Goal: Task Accomplishment & Management: Use online tool/utility

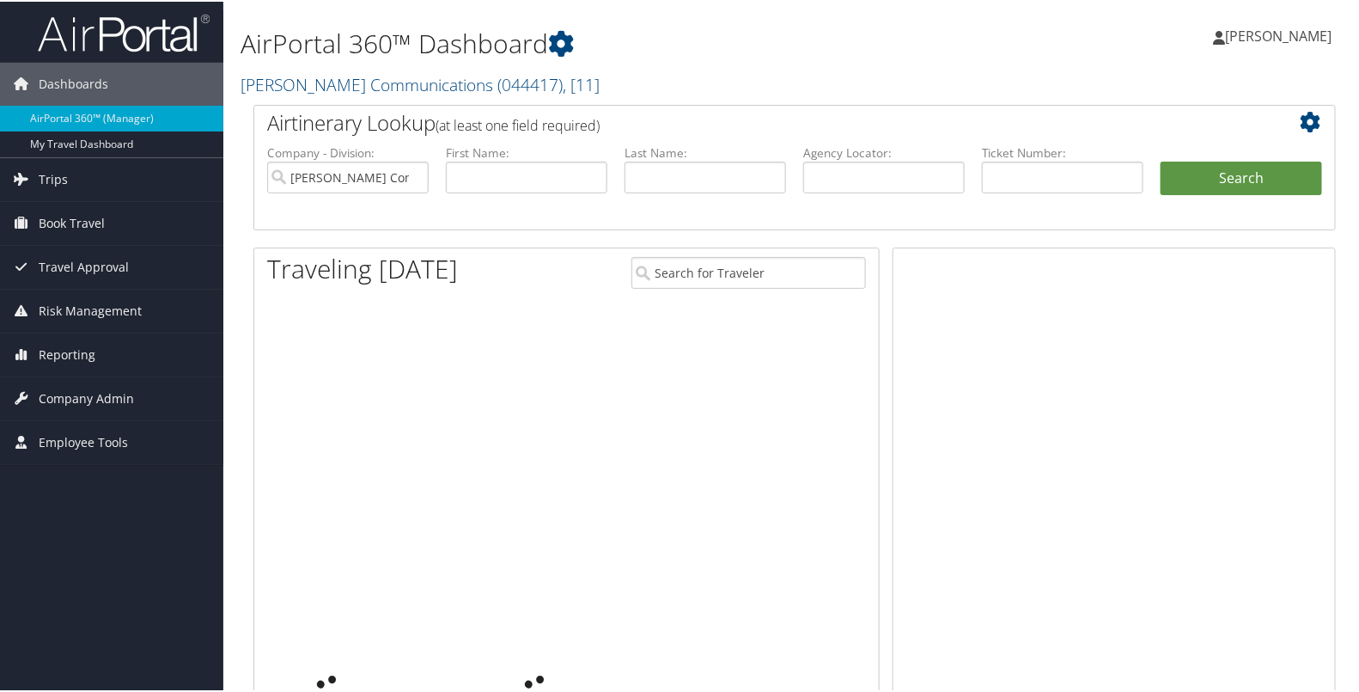
click at [64, 180] on span "Trips" at bounding box center [53, 177] width 29 height 43
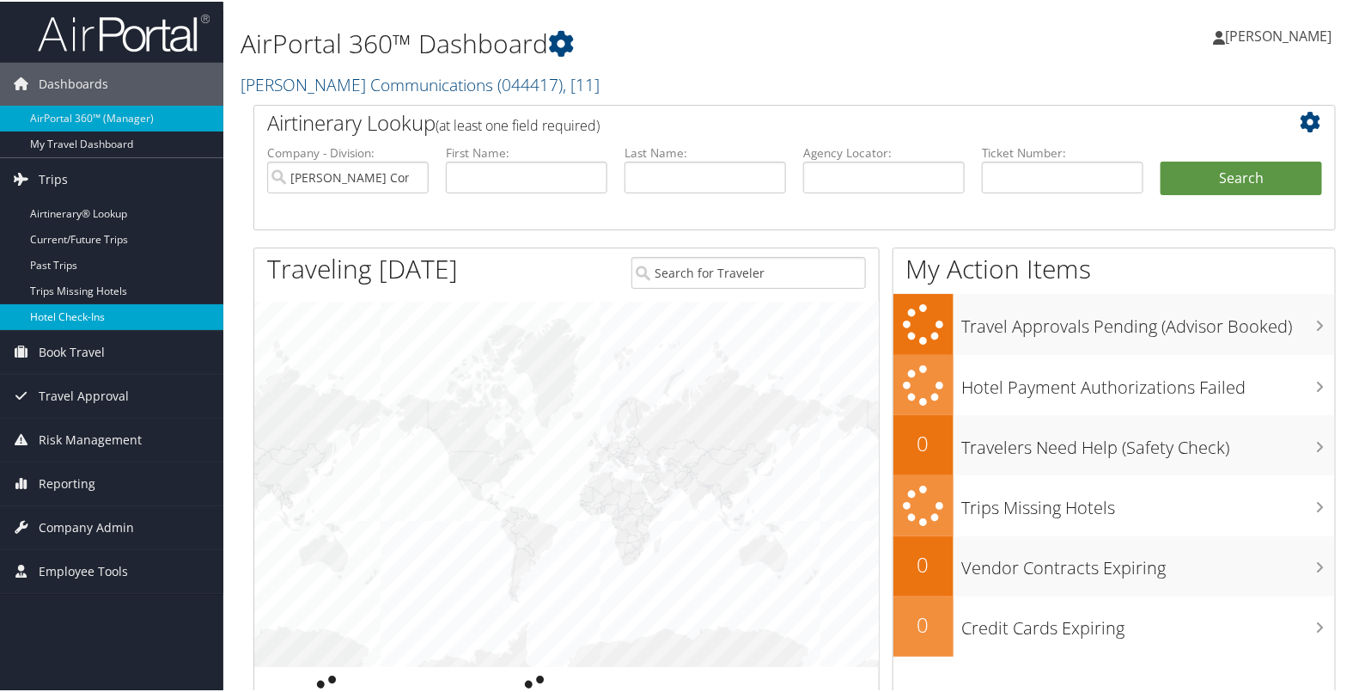
click at [40, 314] on link "Hotel Check-ins" at bounding box center [111, 315] width 223 height 26
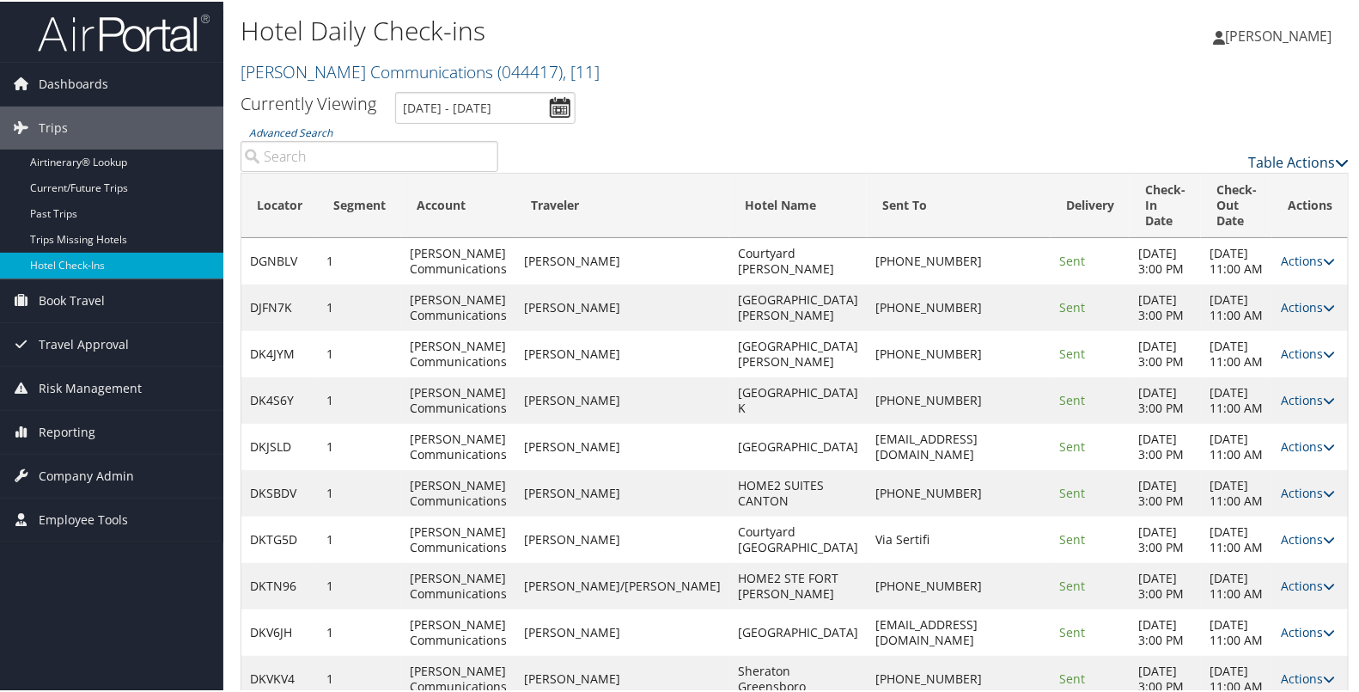
click at [1267, 152] on link "Table Actions" at bounding box center [1298, 160] width 101 height 19
click at [1222, 241] on link "Page Length" at bounding box center [1229, 245] width 226 height 29
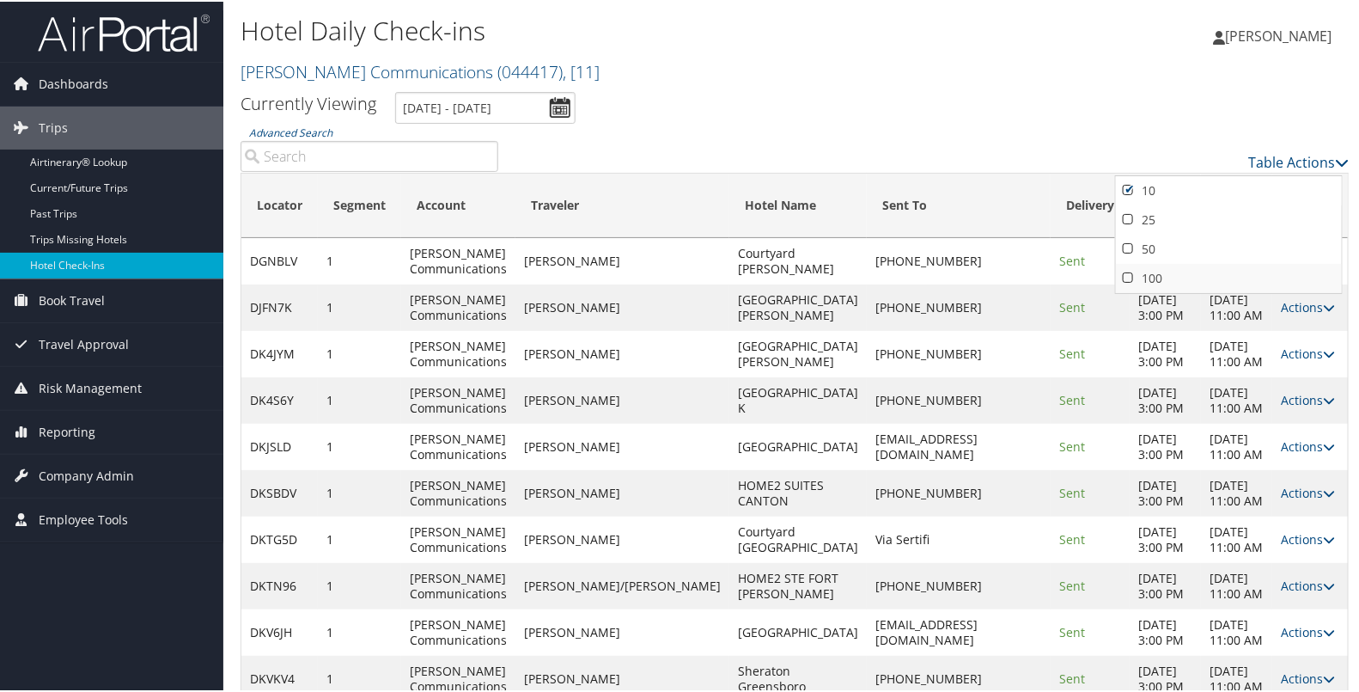
click at [1194, 271] on link "100" at bounding box center [1229, 276] width 226 height 29
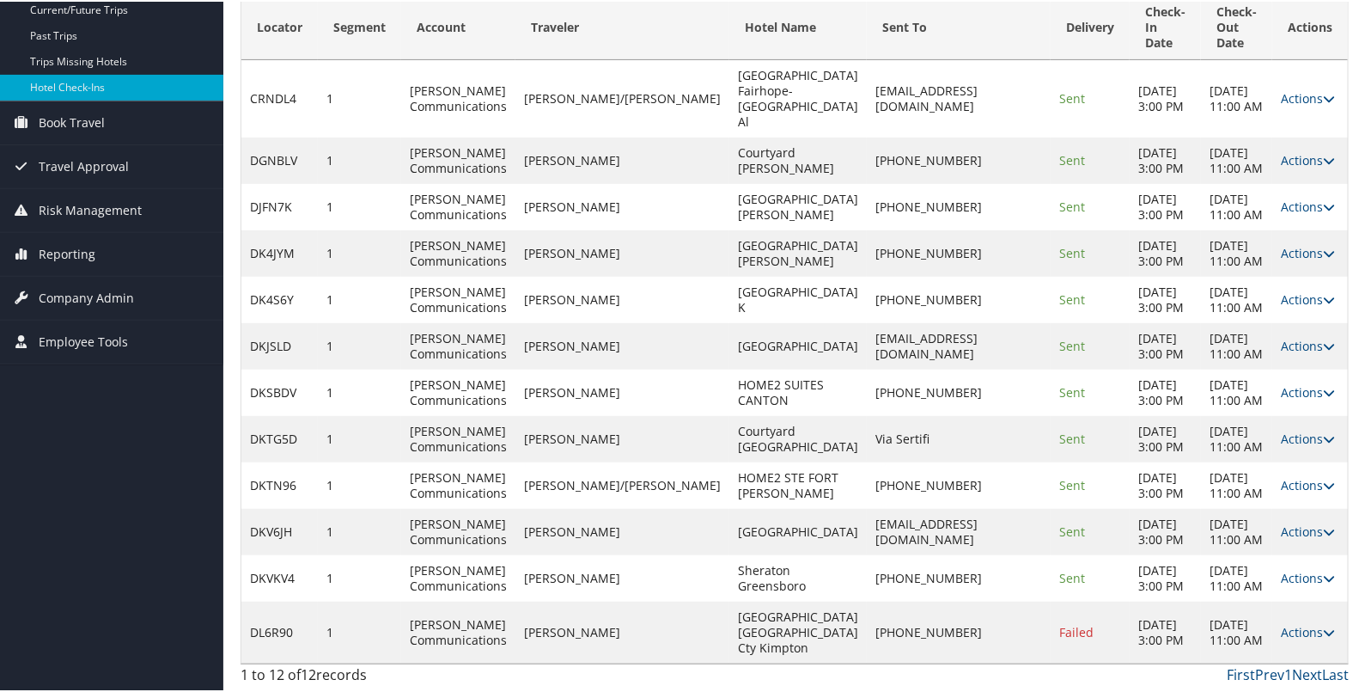
scroll to position [316, 0]
click at [1285, 624] on link "Actions" at bounding box center [1308, 630] width 54 height 16
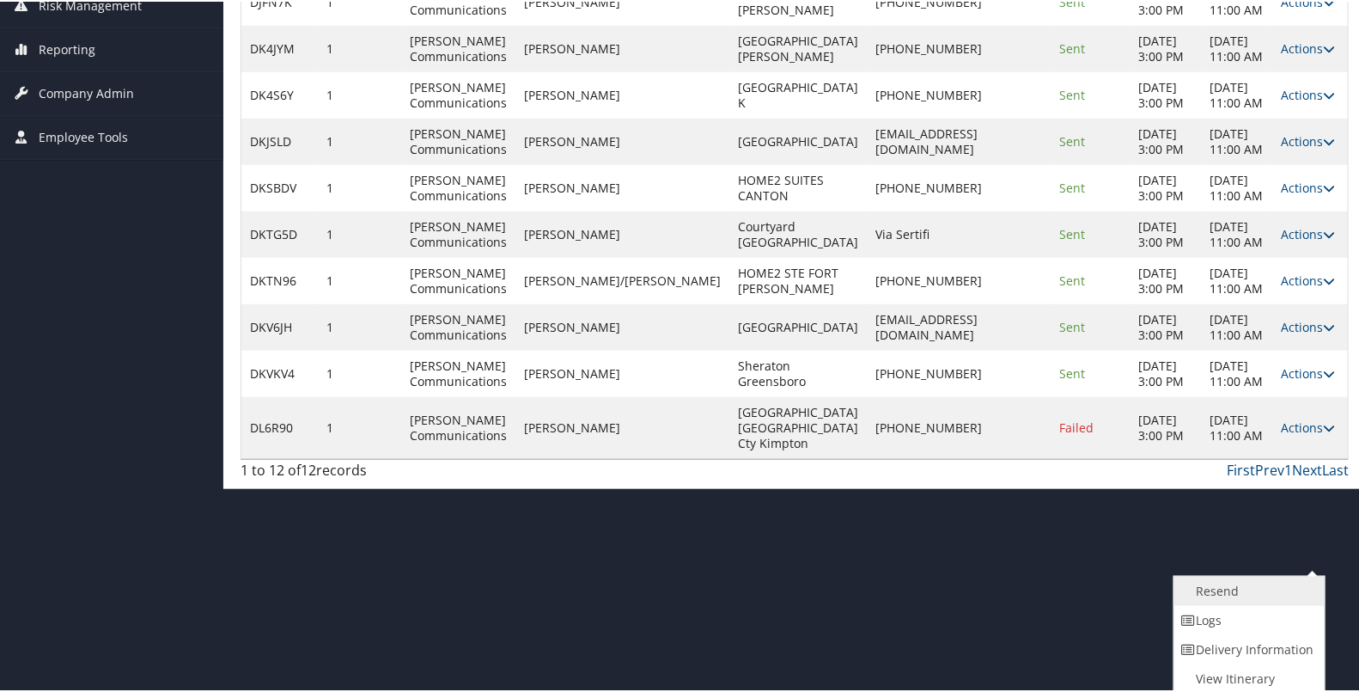
click at [1249, 589] on link "Resend" at bounding box center [1248, 589] width 147 height 29
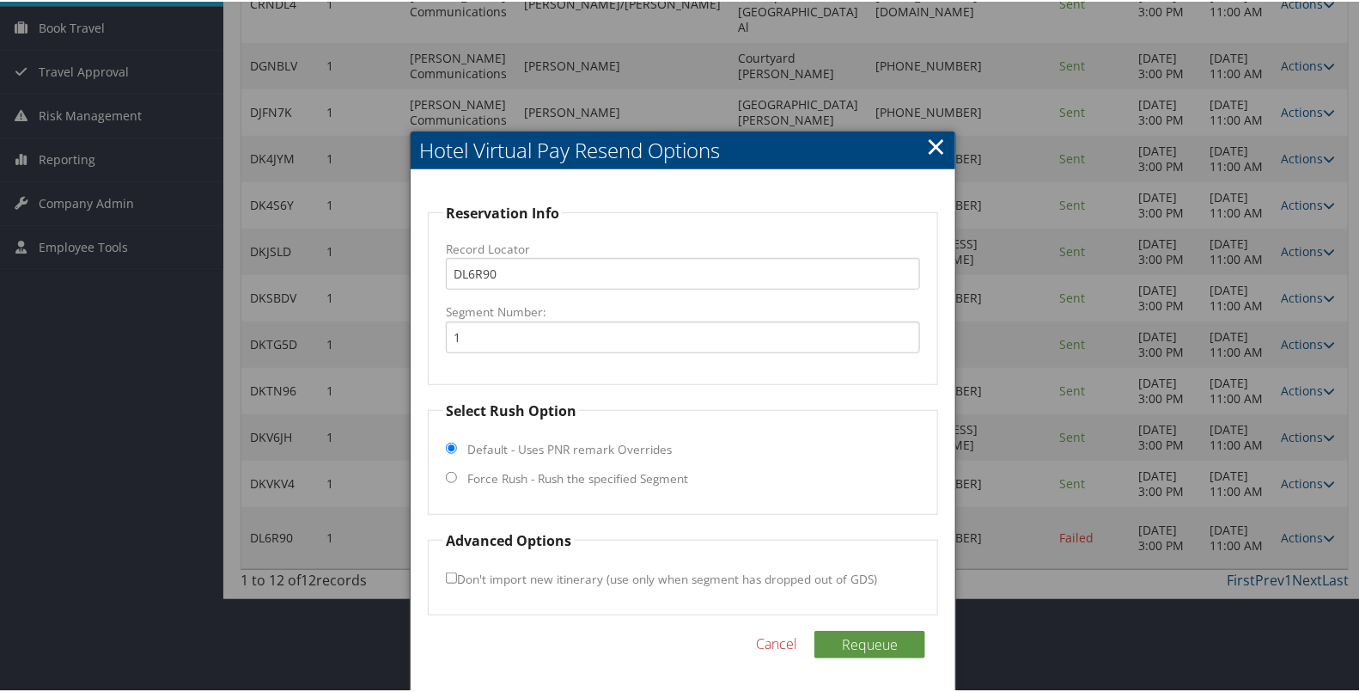
click at [650, 468] on label "Force Rush - Rush the specified Segment" at bounding box center [577, 476] width 221 height 17
click at [457, 470] on input "Force Rush - Rush the specified Segment" at bounding box center [451, 475] width 11 height 11
radio input "true"
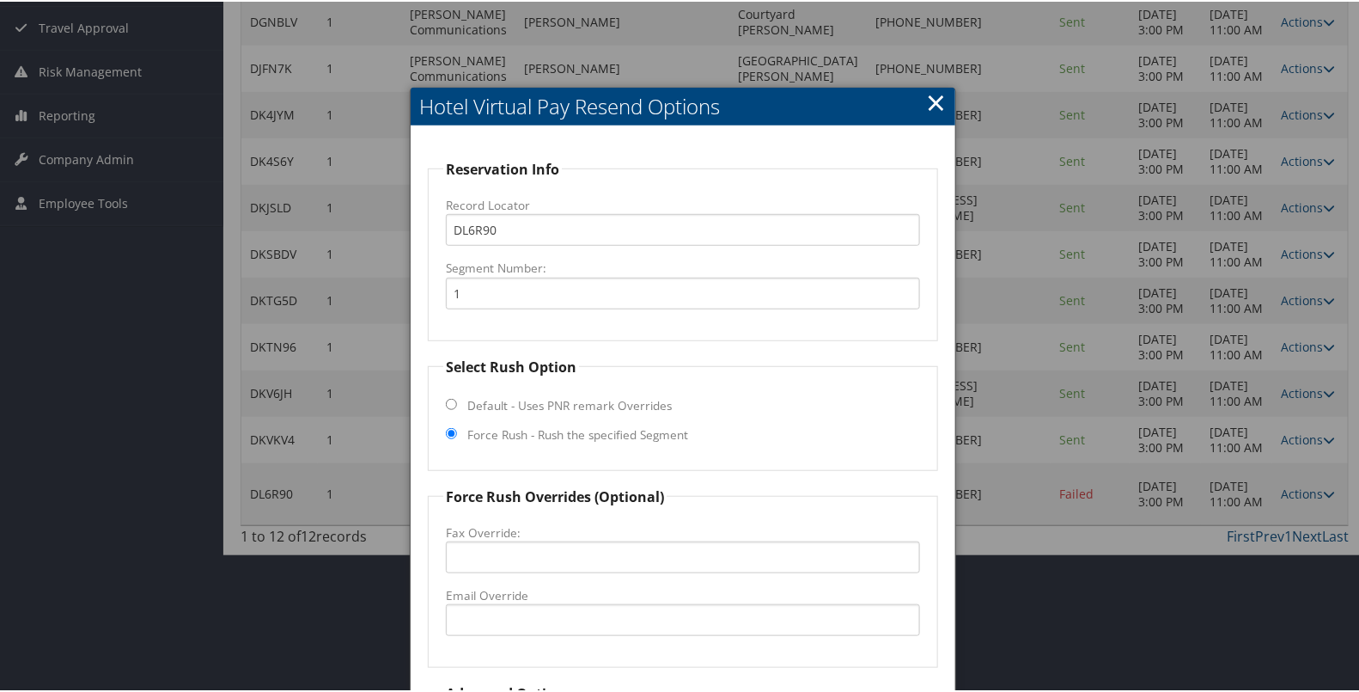
scroll to position [467, 0]
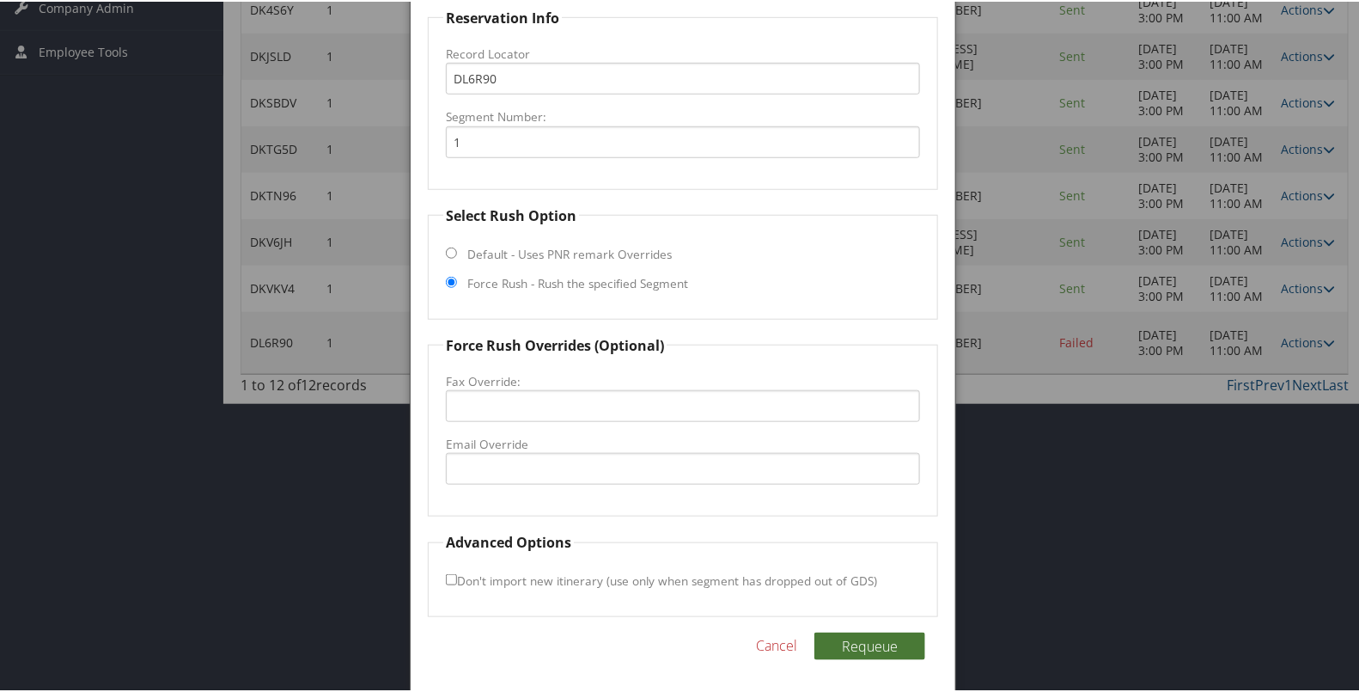
click at [855, 642] on button "Requeue" at bounding box center [870, 644] width 111 height 27
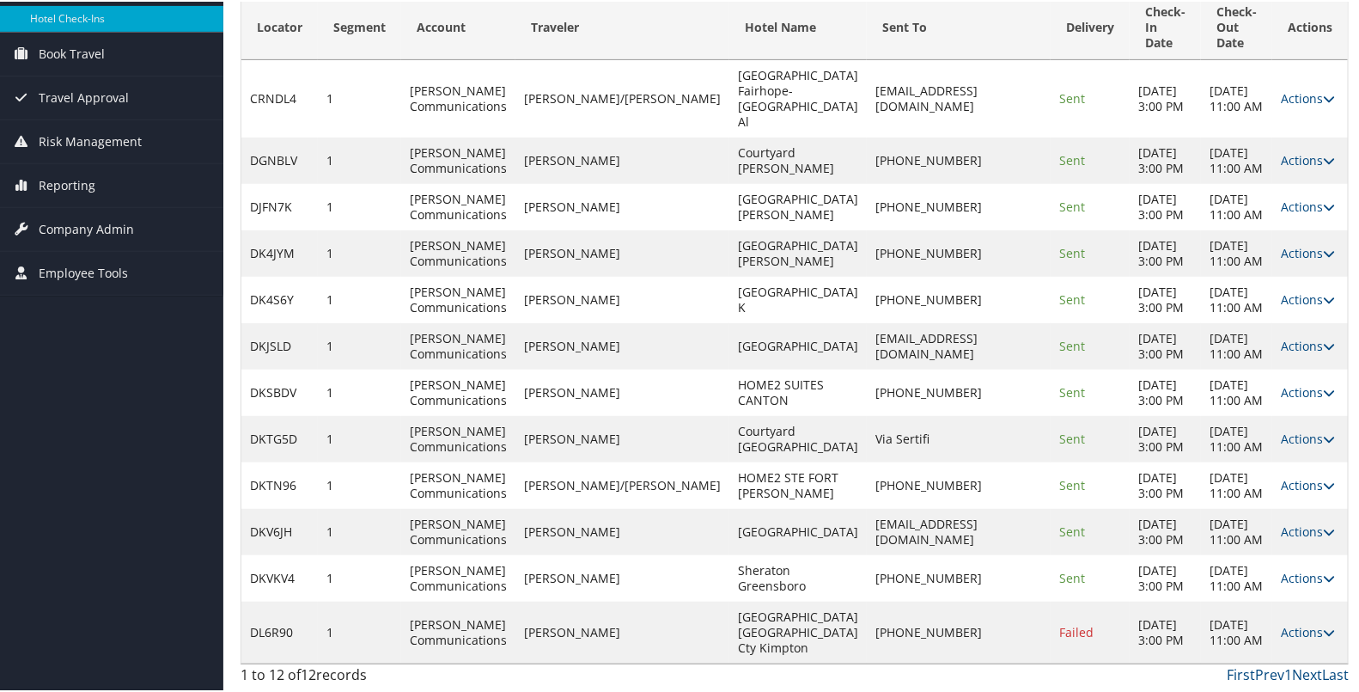
scroll to position [316, 0]
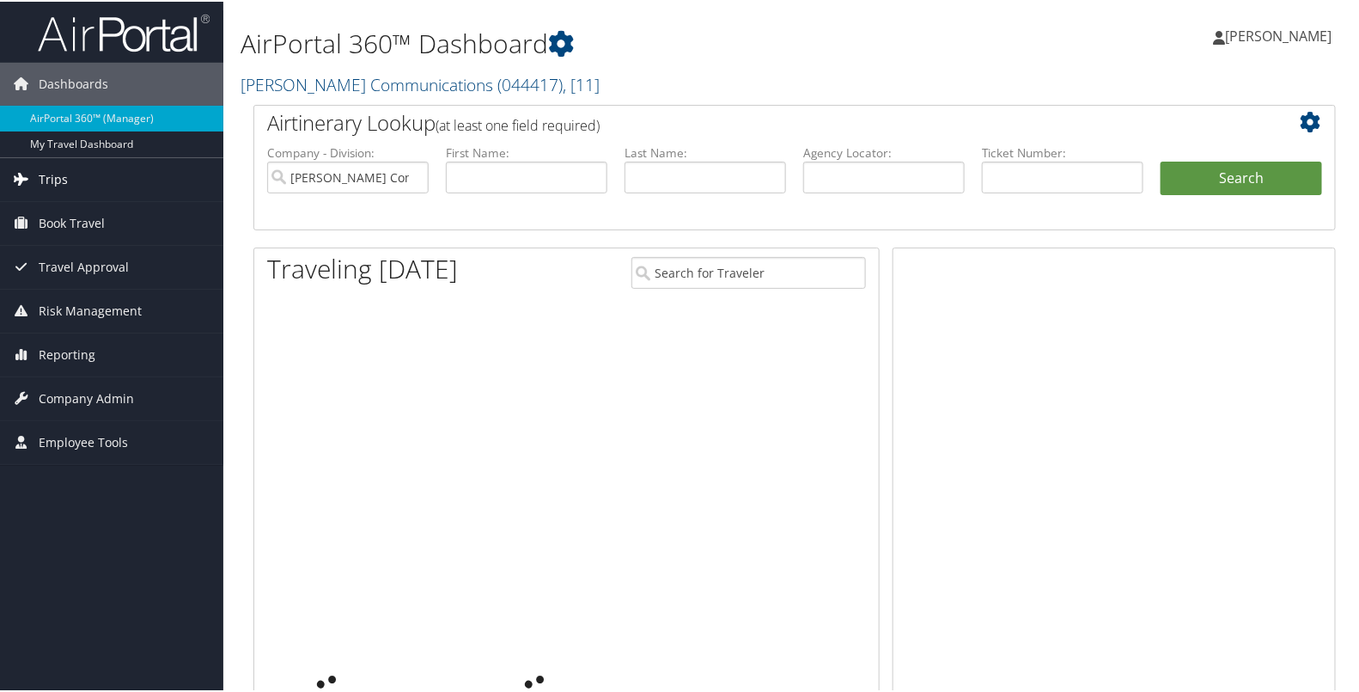
click at [49, 176] on span "Trips" at bounding box center [53, 177] width 29 height 43
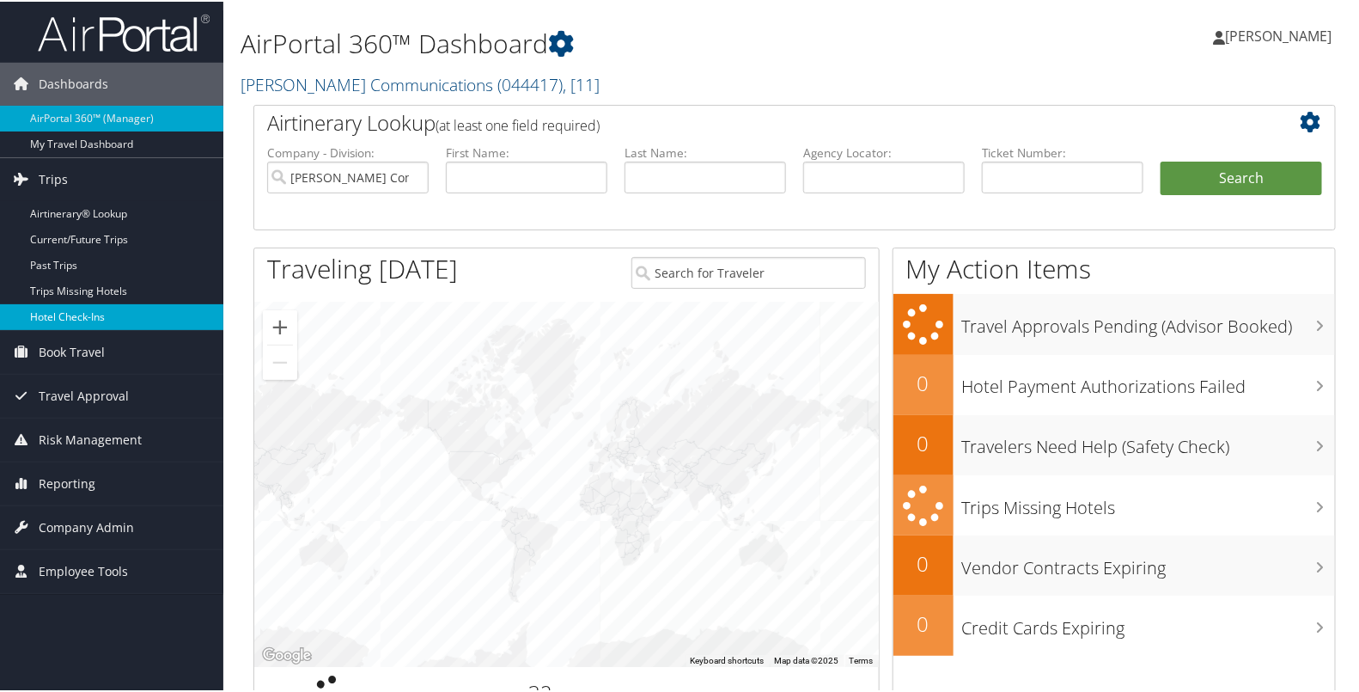
click at [64, 314] on link "Hotel Check-ins" at bounding box center [111, 315] width 223 height 26
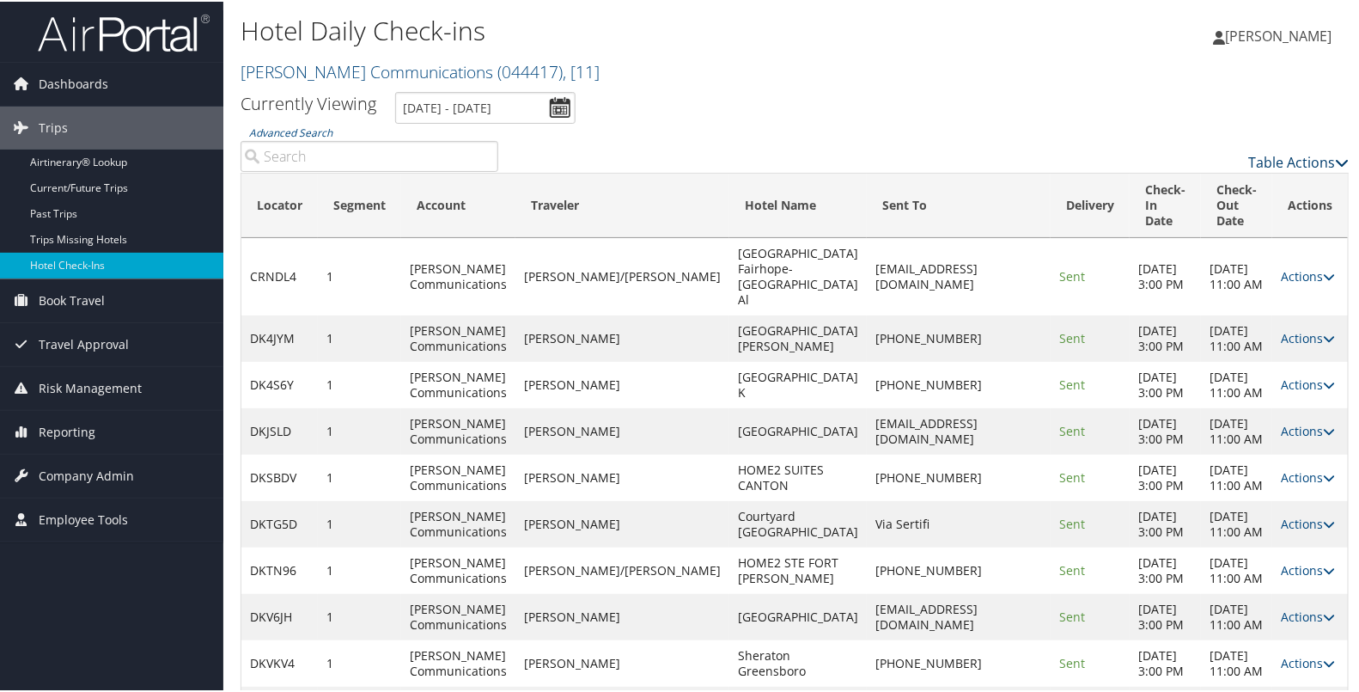
click at [1276, 163] on link "Table Actions" at bounding box center [1298, 160] width 101 height 19
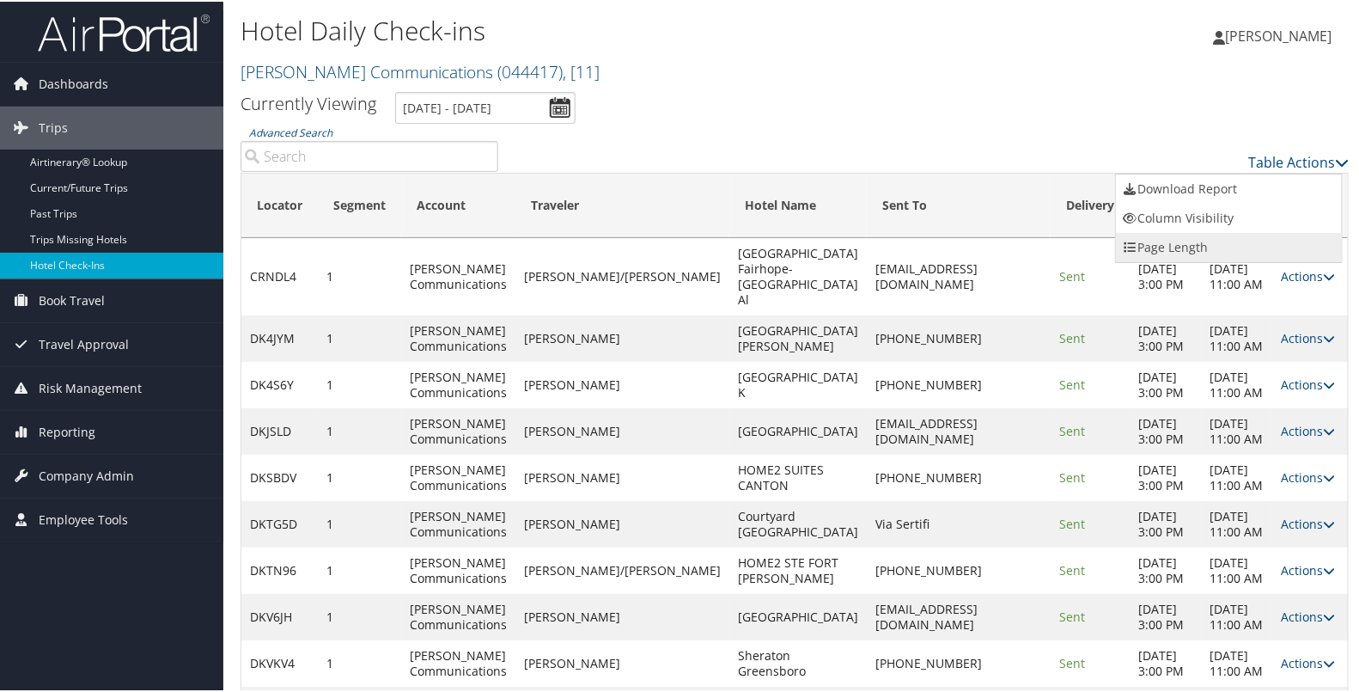
click at [1244, 248] on link "Page Length" at bounding box center [1229, 245] width 226 height 29
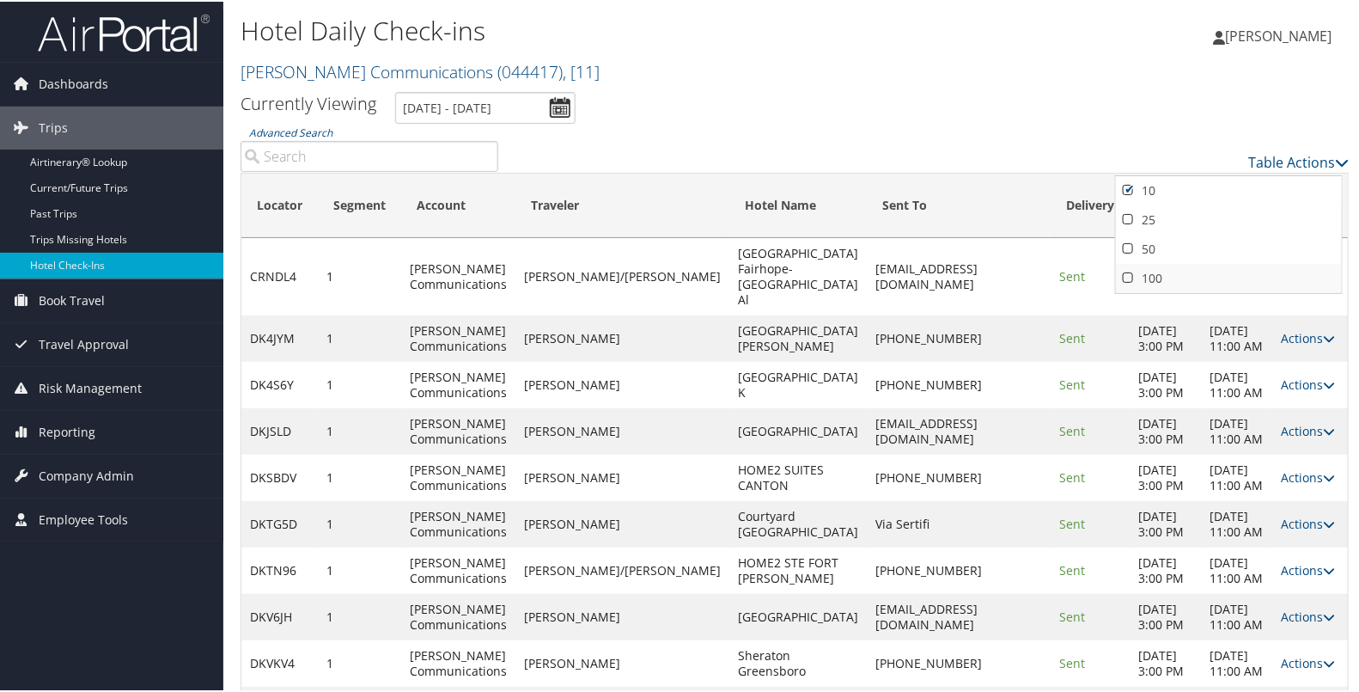
click at [1227, 275] on link "100" at bounding box center [1229, 276] width 226 height 29
